Goal: Check status: Check status

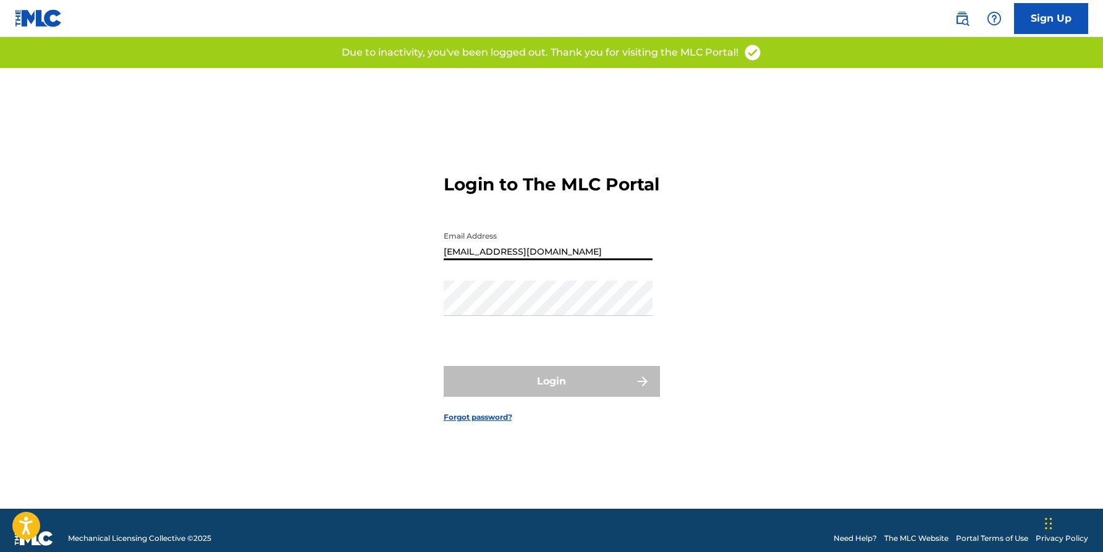
type input "[EMAIL_ADDRESS][DOMAIN_NAME]"
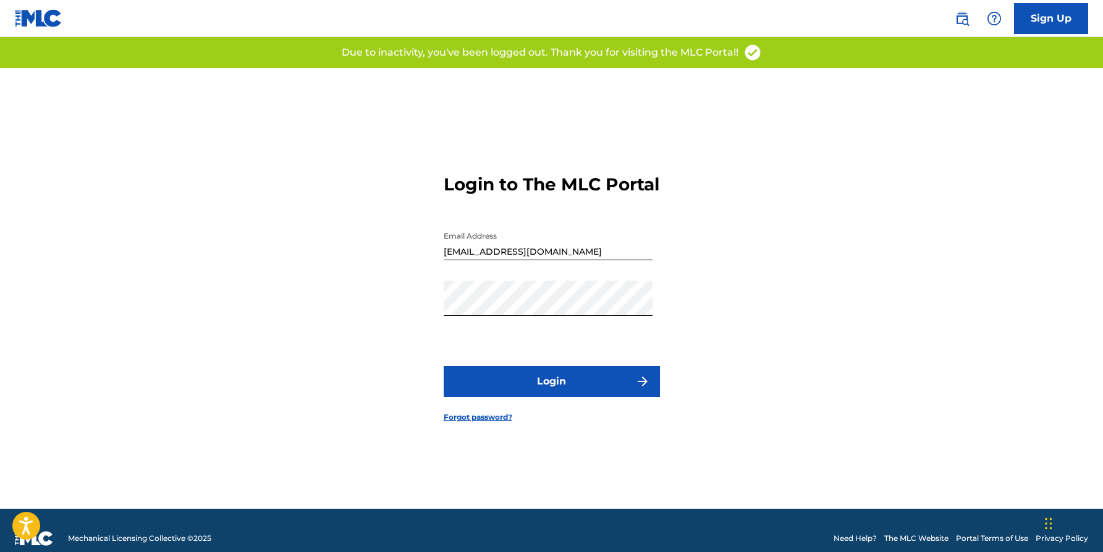
click at [561, 397] on button "Login" at bounding box center [552, 381] width 216 height 31
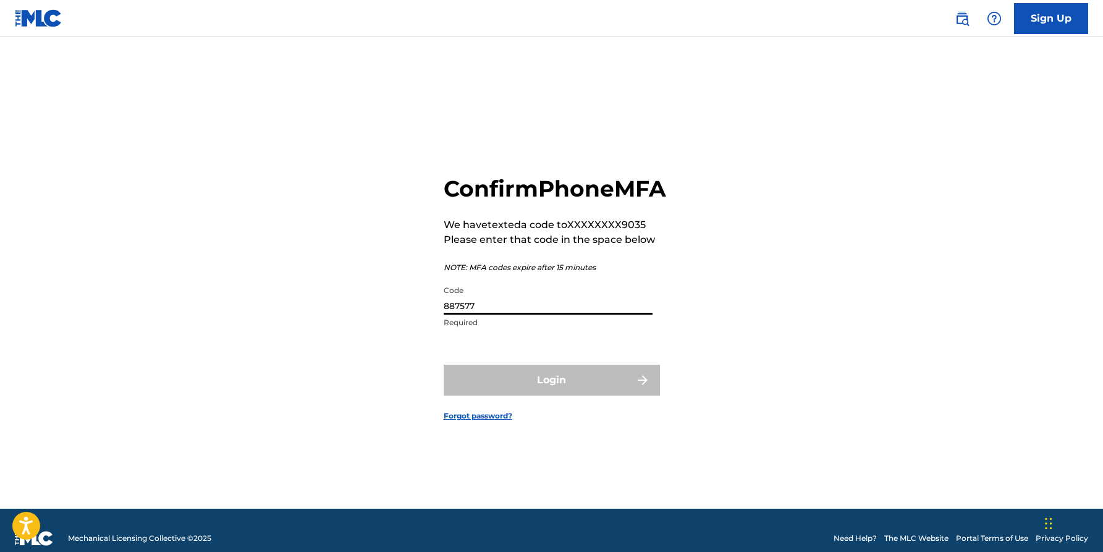
type input "887577"
click at [551, 394] on button "Login" at bounding box center [552, 380] width 216 height 31
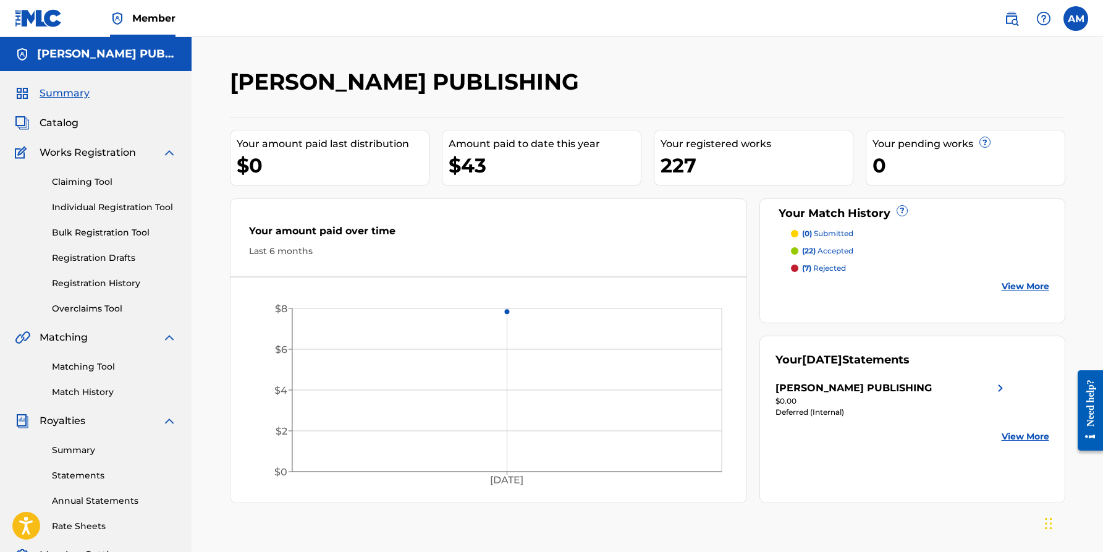
click at [997, 388] on img at bounding box center [1000, 388] width 15 height 15
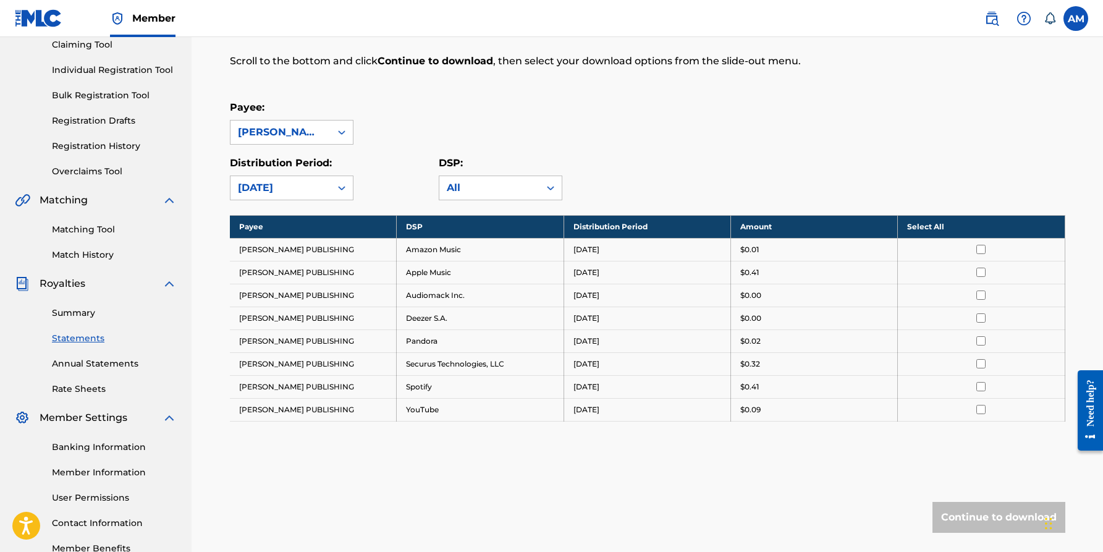
scroll to position [140, 0]
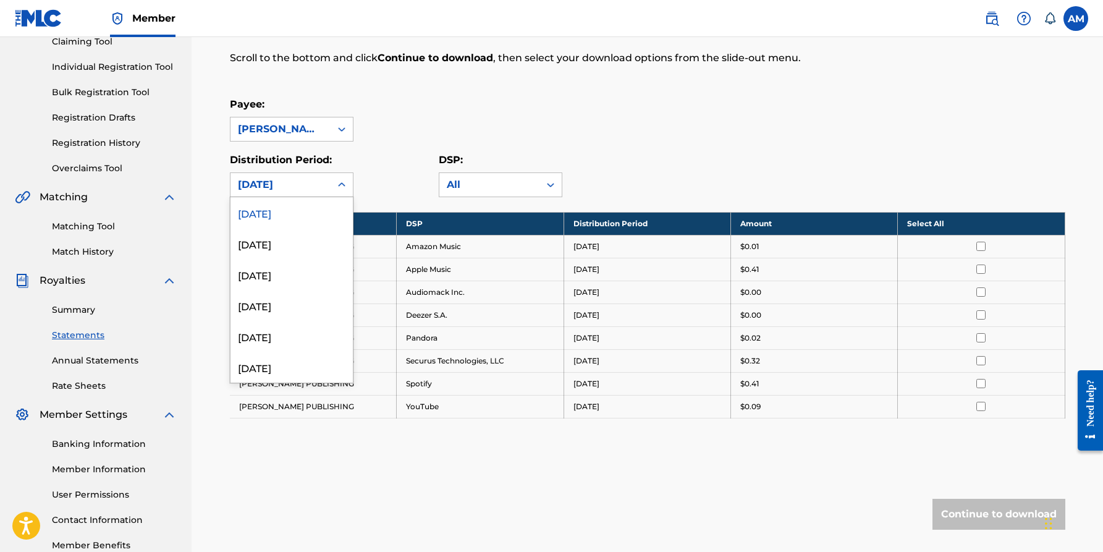
click at [344, 185] on icon at bounding box center [341, 184] width 7 height 4
click at [316, 248] on div "August 2025" at bounding box center [292, 243] width 122 height 31
click at [331, 177] on div at bounding box center [342, 185] width 22 height 22
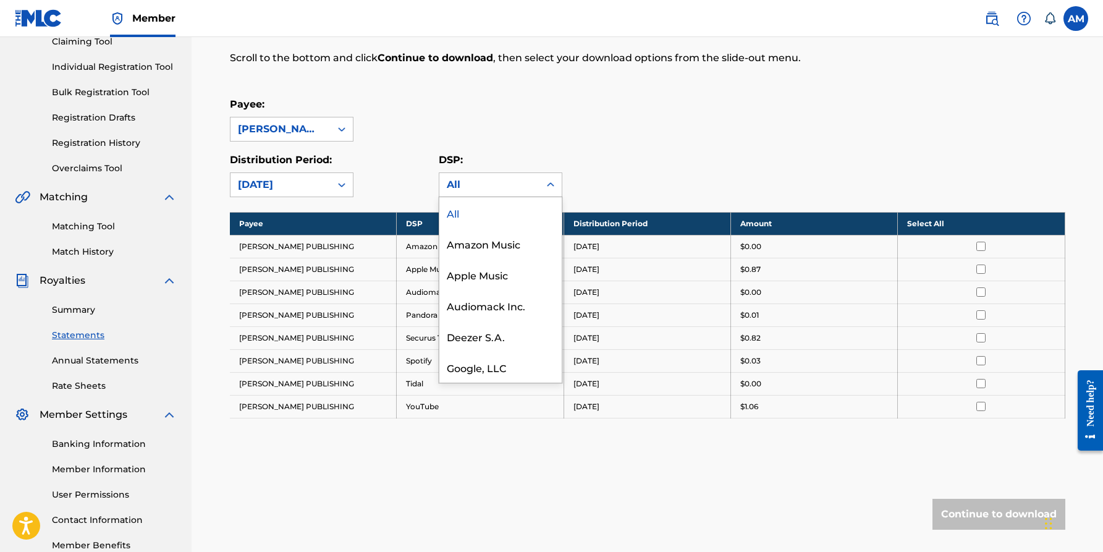
click at [531, 185] on div "All" at bounding box center [489, 184] width 85 height 15
click at [532, 185] on div "All" at bounding box center [489, 184] width 100 height 23
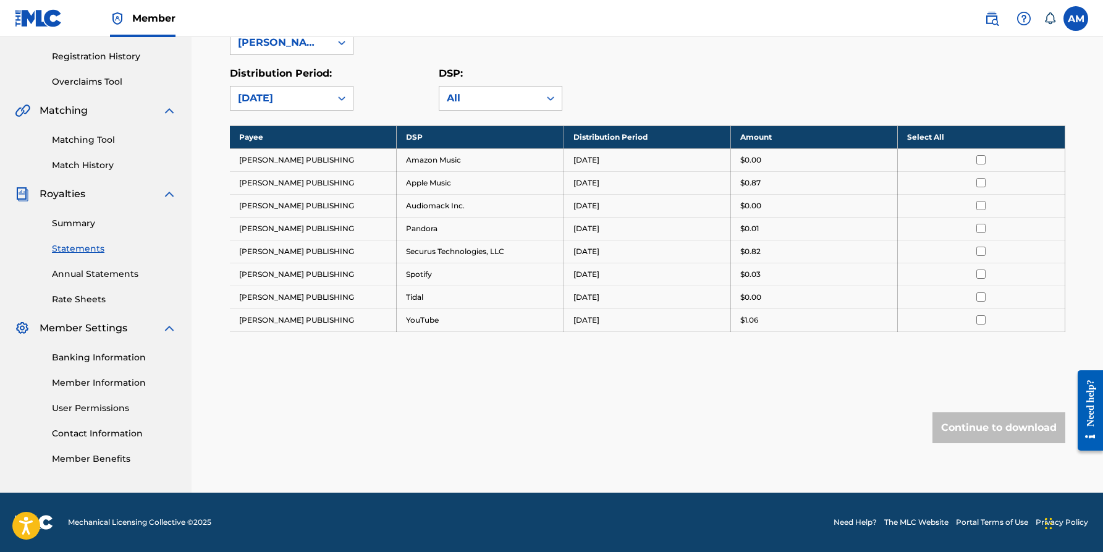
scroll to position [227, 0]
